Goal: Task Accomplishment & Management: Use online tool/utility

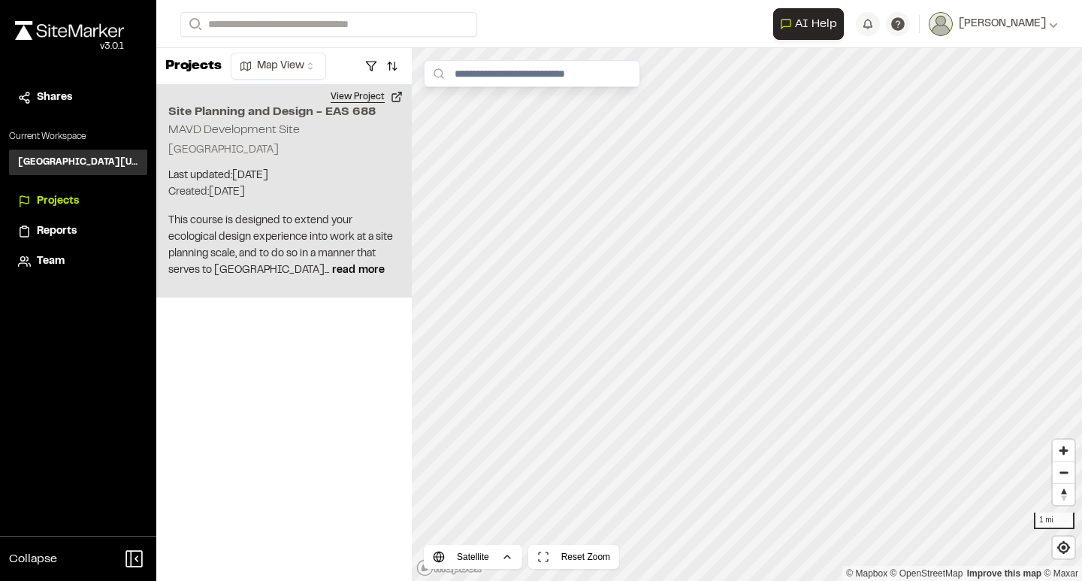
click at [400, 98] on button "View Project" at bounding box center [367, 97] width 90 height 24
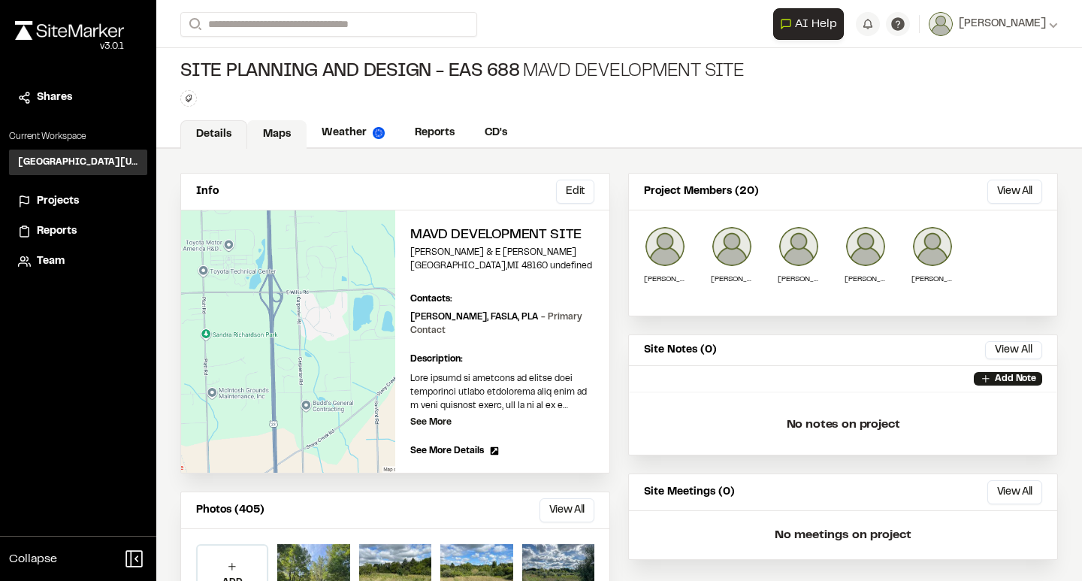
click at [280, 138] on link "Maps" at bounding box center [276, 134] width 59 height 29
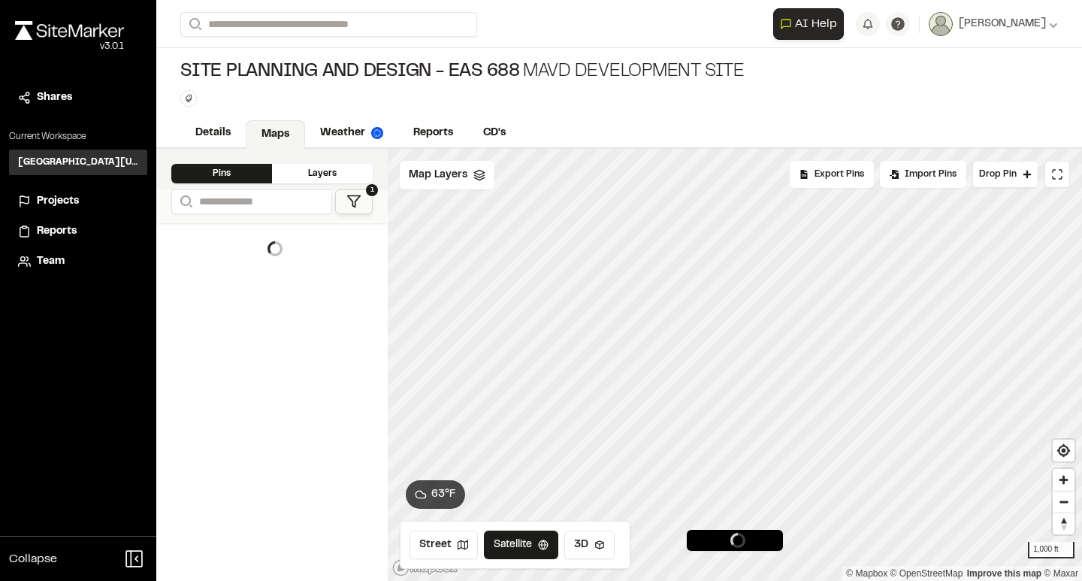
click at [358, 207] on icon at bounding box center [353, 201] width 15 height 15
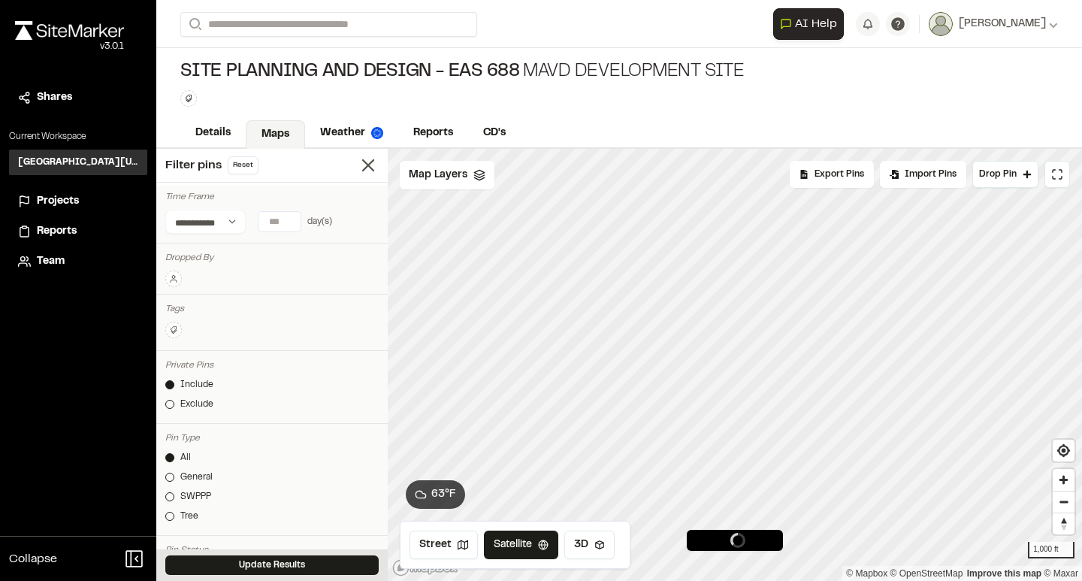
click at [175, 277] on circle at bounding box center [173, 276] width 3 height 3
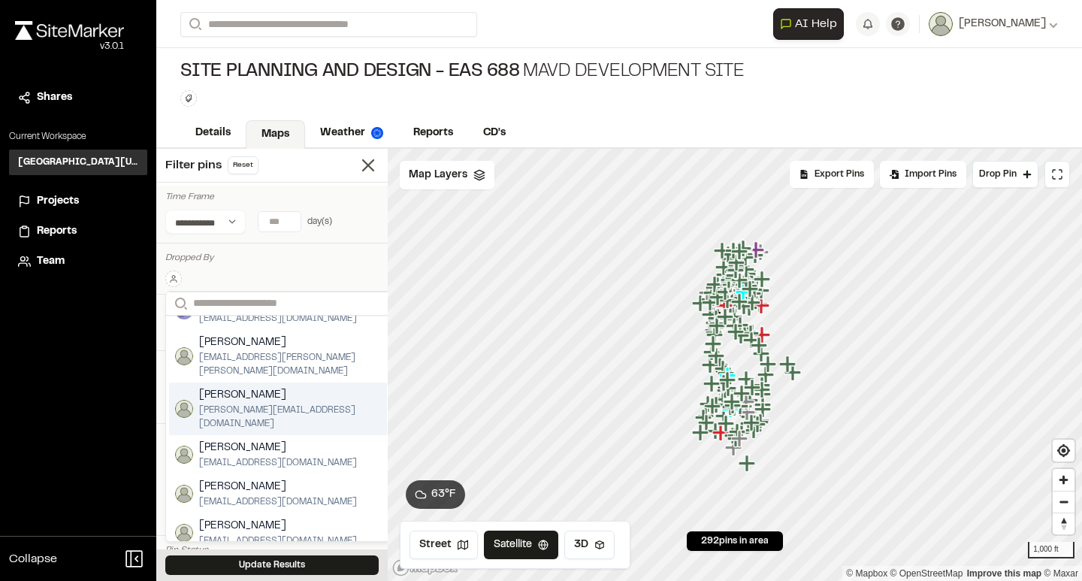
scroll to position [222, 0]
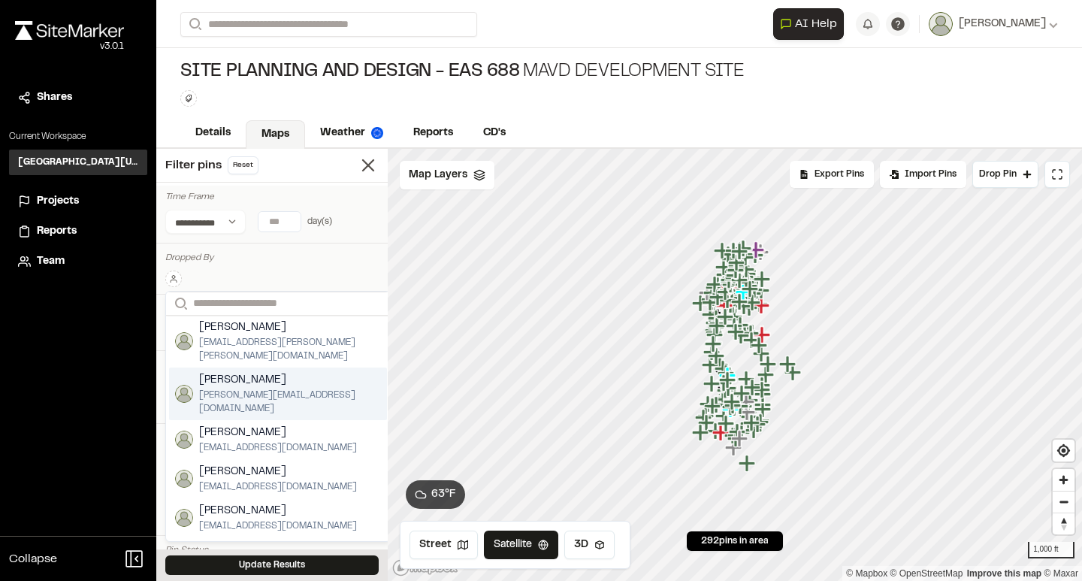
click at [248, 372] on span "[PERSON_NAME]" at bounding box center [290, 380] width 182 height 17
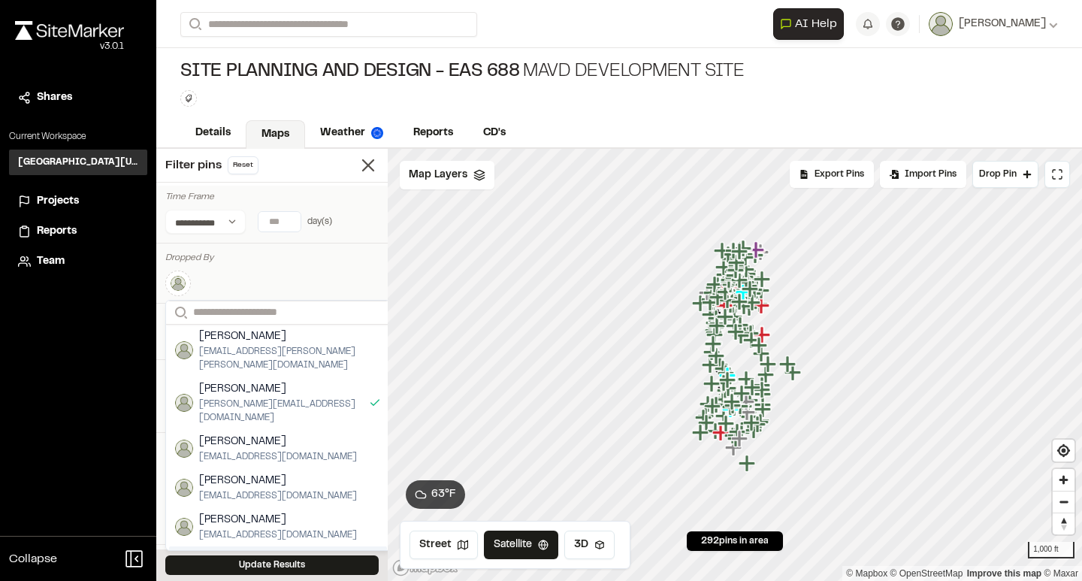
click at [246, 555] on div "Update Results" at bounding box center [271, 565] width 231 height 32
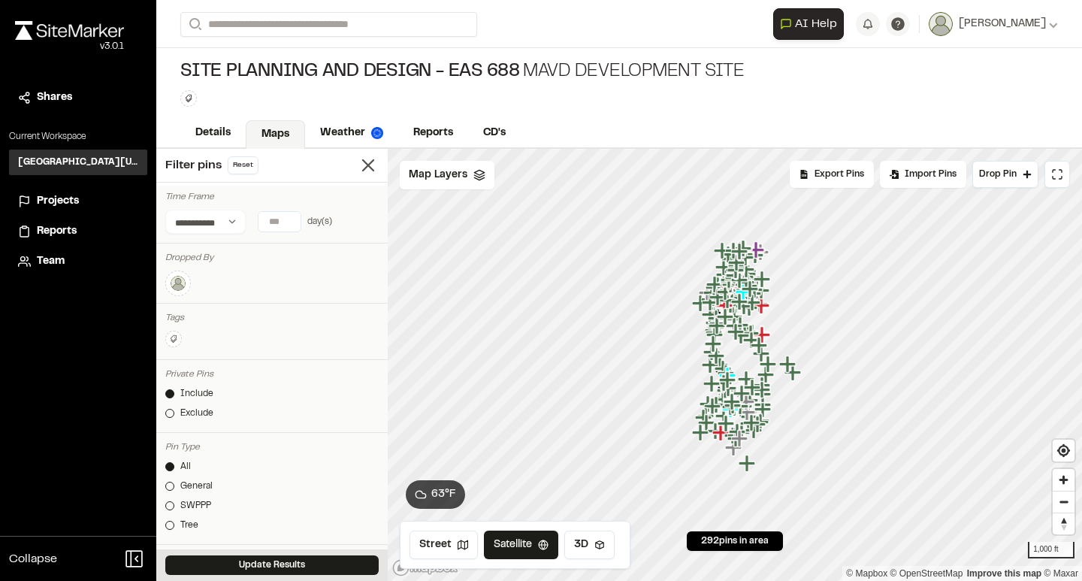
click at [249, 567] on button "Update Results" at bounding box center [271, 565] width 213 height 20
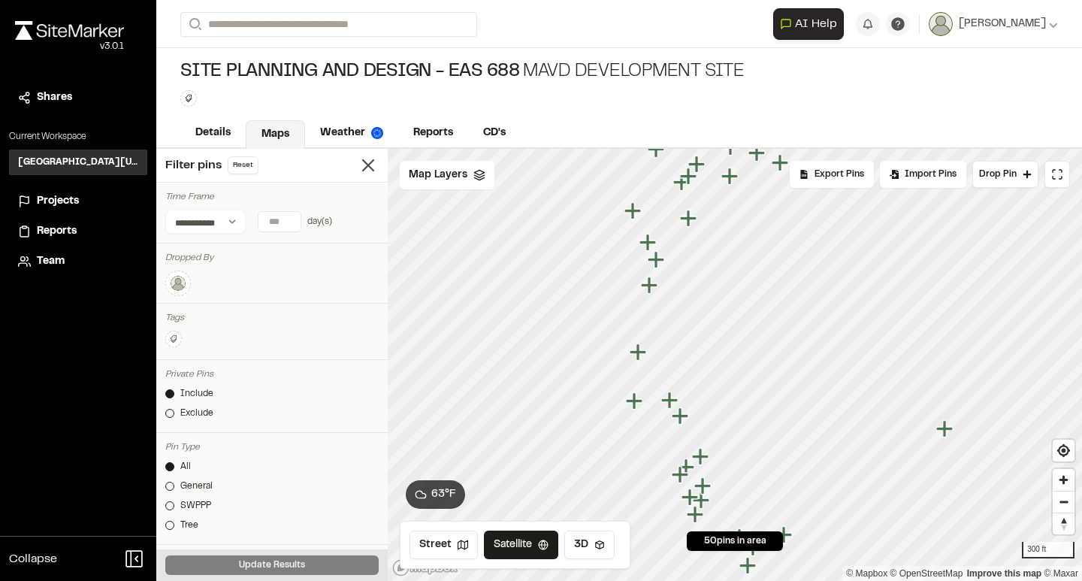
click at [672, 401] on icon "Map marker" at bounding box center [669, 400] width 17 height 17
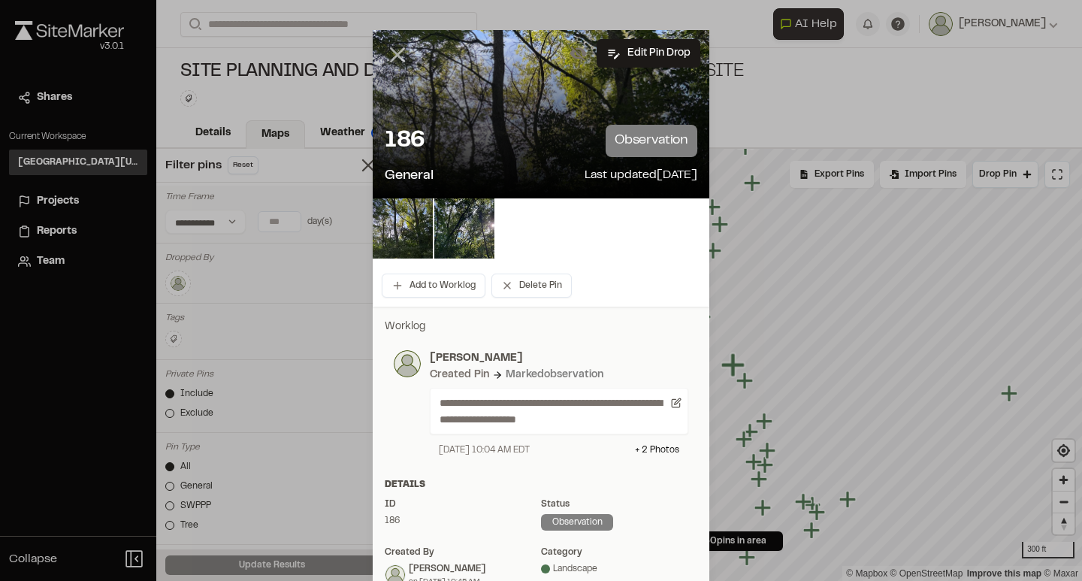
click at [387, 53] on icon at bounding box center [398, 55] width 26 height 26
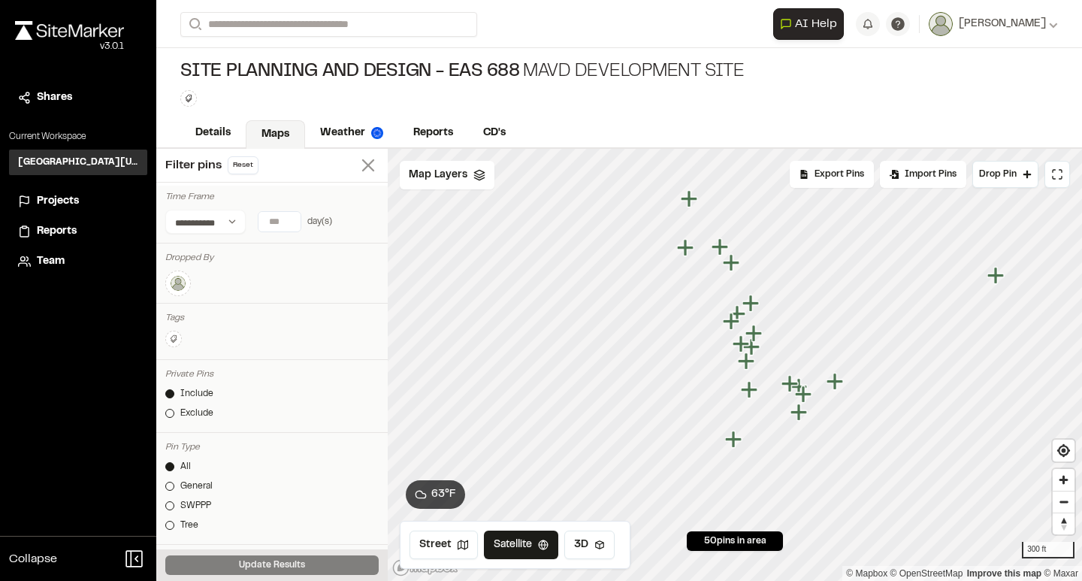
click at [363, 166] on line at bounding box center [368, 165] width 11 height 11
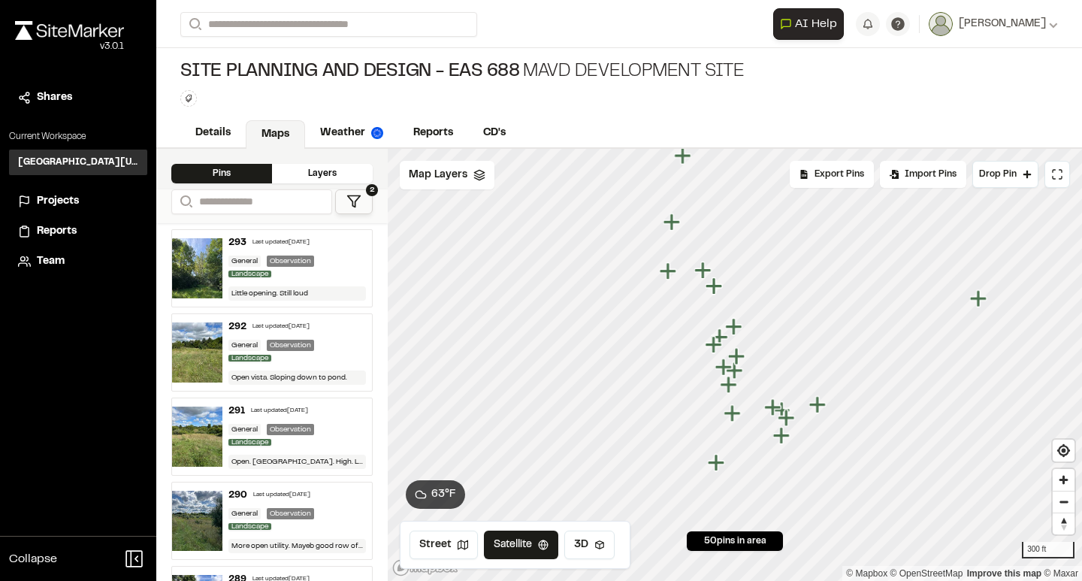
drag, startPoint x: 761, startPoint y: 349, endPoint x: 726, endPoint y: 361, distance: 37.3
click at [737, 367] on icon "Map marker" at bounding box center [736, 371] width 20 height 20
click at [706, 286] on icon "Map marker" at bounding box center [707, 284] width 17 height 17
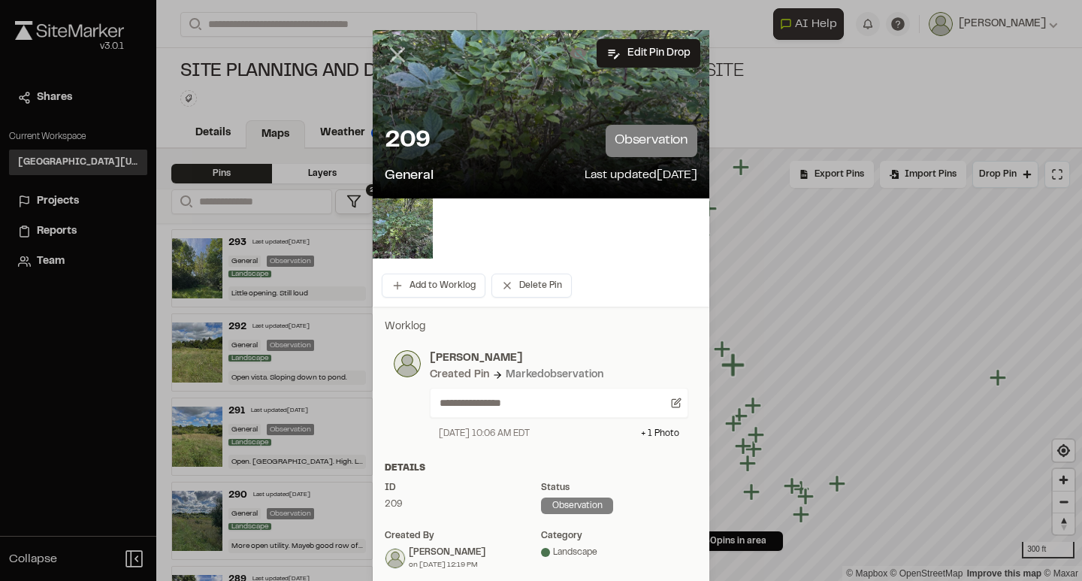
click at [385, 62] on icon at bounding box center [398, 55] width 26 height 26
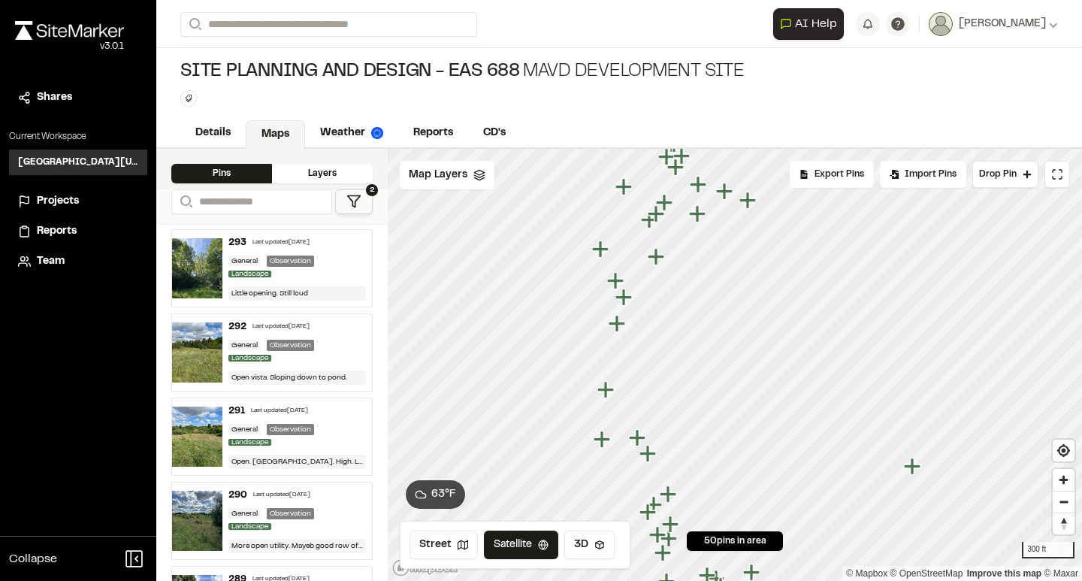
click at [616, 325] on icon "Map marker" at bounding box center [617, 323] width 17 height 17
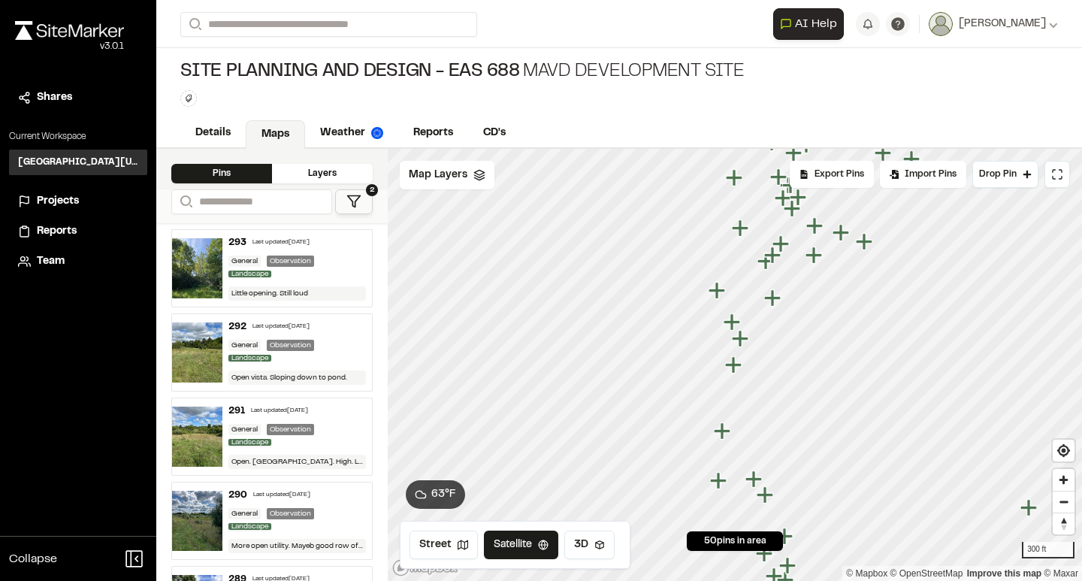
click at [770, 299] on icon "Map marker" at bounding box center [772, 297] width 17 height 17
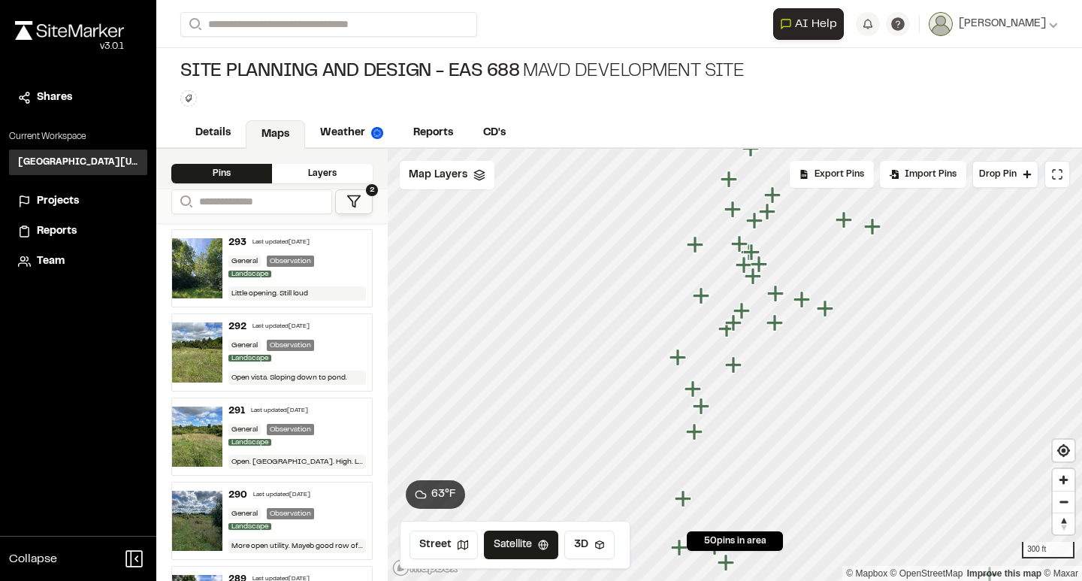
click at [703, 302] on icon "Map marker" at bounding box center [701, 295] width 17 height 17
click at [706, 296] on icon "Map marker" at bounding box center [703, 297] width 17 height 17
